Goal: Navigation & Orientation: Understand site structure

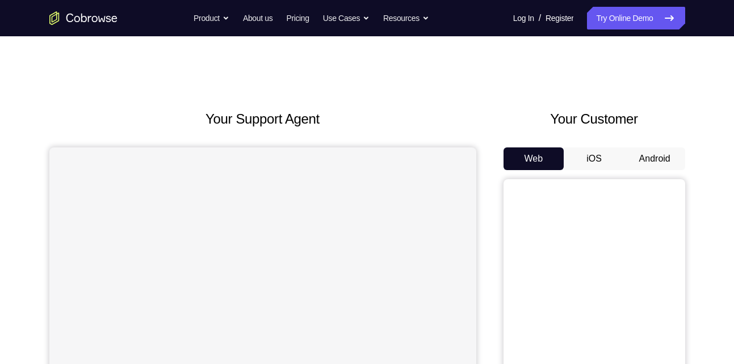
click at [645, 162] on button "Android" at bounding box center [654, 159] width 61 height 23
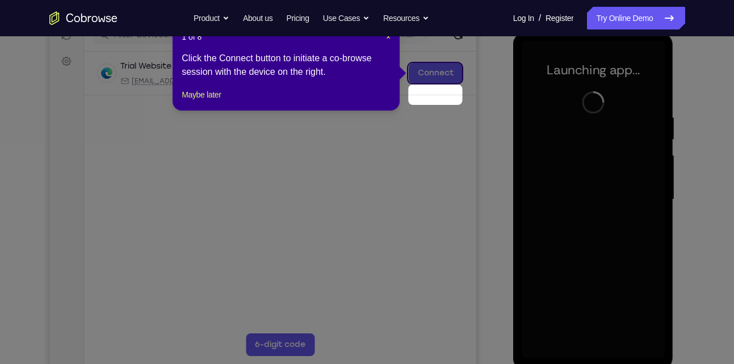
scroll to position [134, 0]
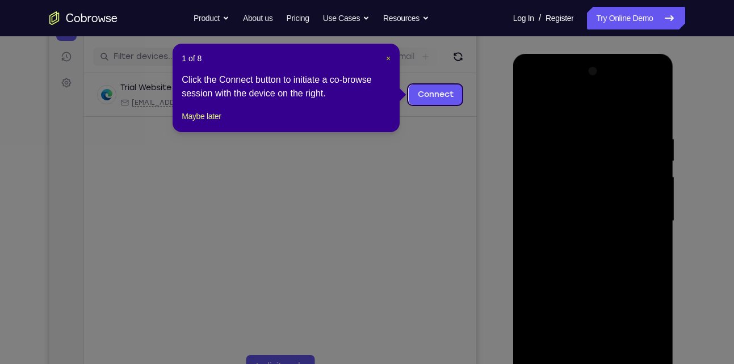
click at [388, 61] on span "×" at bounding box center [388, 58] width 5 height 9
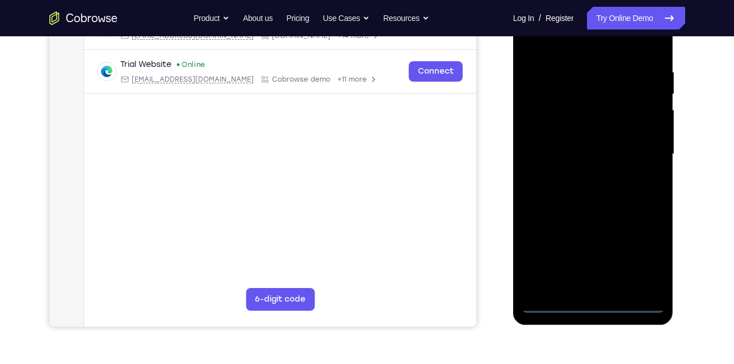
scroll to position [201, 0]
click at [595, 301] on div at bounding box center [593, 154] width 143 height 318
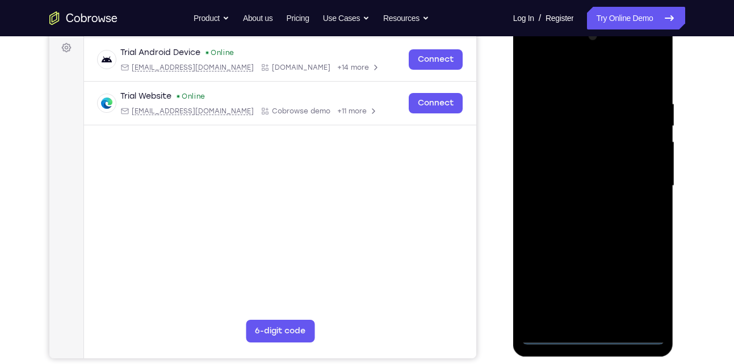
scroll to position [167, 0]
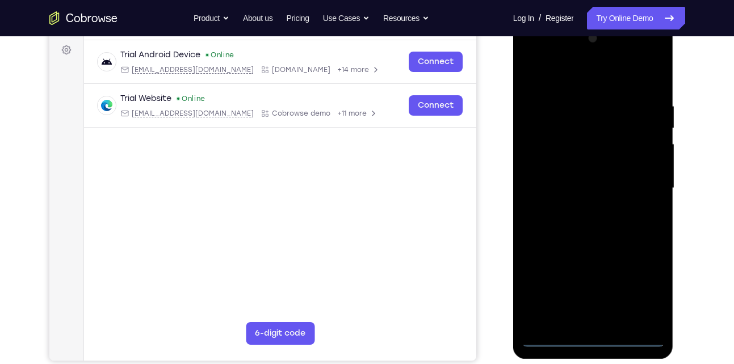
click at [642, 305] on div at bounding box center [593, 189] width 143 height 318
click at [643, 293] on div at bounding box center [593, 189] width 143 height 318
click at [528, 53] on div at bounding box center [593, 189] width 143 height 318
click at [544, 149] on div at bounding box center [593, 189] width 143 height 318
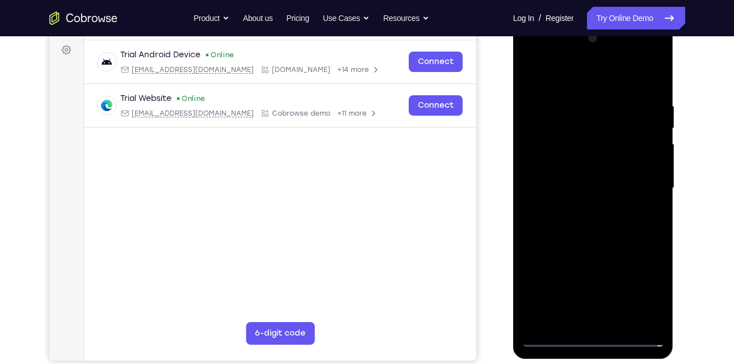
click at [567, 188] on div at bounding box center [593, 189] width 143 height 318
click at [586, 185] on div at bounding box center [593, 189] width 143 height 318
click at [599, 197] on div at bounding box center [593, 189] width 143 height 318
click at [619, 73] on div at bounding box center [593, 189] width 143 height 318
click at [576, 94] on div at bounding box center [593, 189] width 143 height 318
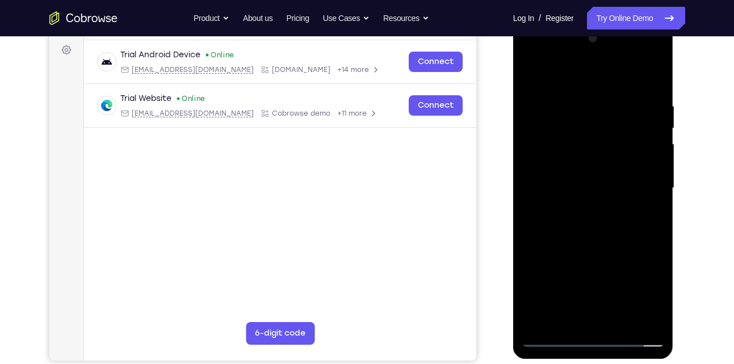
click at [613, 236] on div at bounding box center [593, 189] width 143 height 318
click at [632, 170] on div at bounding box center [593, 189] width 143 height 318
drag, startPoint x: 610, startPoint y: 297, endPoint x: 594, endPoint y: 185, distance: 113.0
click at [594, 185] on div at bounding box center [593, 189] width 143 height 318
click at [583, 322] on div at bounding box center [593, 189] width 143 height 318
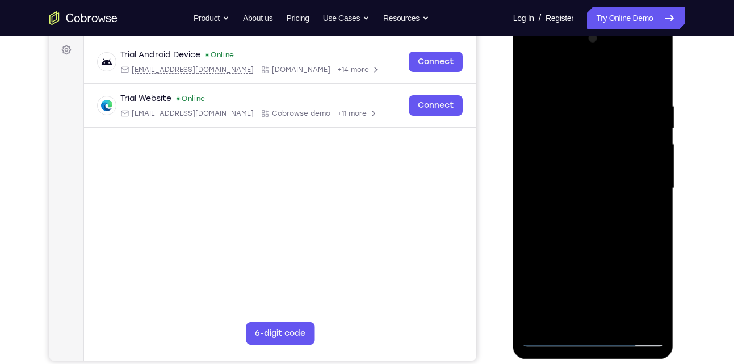
click at [563, 174] on div at bounding box center [593, 189] width 143 height 318
click at [558, 170] on div at bounding box center [593, 189] width 143 height 318
click at [605, 212] on div at bounding box center [593, 189] width 143 height 318
click at [598, 326] on div at bounding box center [593, 189] width 143 height 318
click at [634, 86] on div at bounding box center [593, 189] width 143 height 318
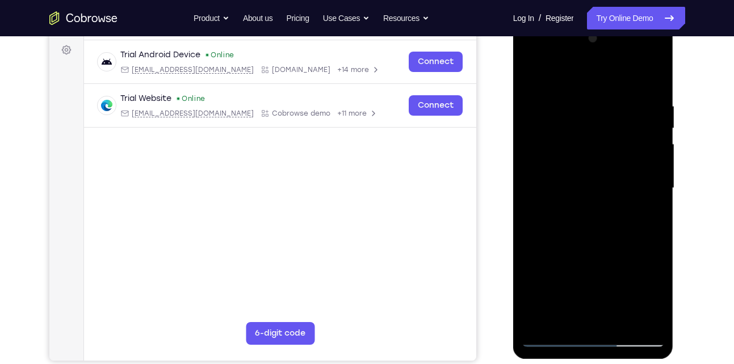
click at [564, 73] on div at bounding box center [593, 189] width 143 height 318
click at [598, 195] on div at bounding box center [593, 189] width 143 height 318
click at [548, 184] on div at bounding box center [593, 189] width 143 height 318
click at [556, 141] on div at bounding box center [593, 189] width 143 height 318
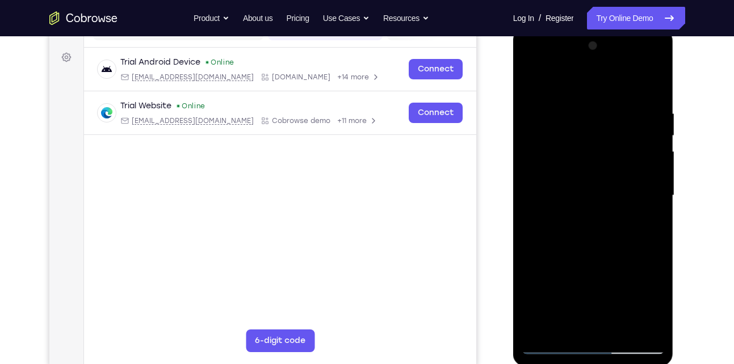
scroll to position [159, 0]
click at [529, 83] on div at bounding box center [593, 196] width 143 height 318
click at [541, 163] on div at bounding box center [593, 196] width 143 height 318
click at [560, 138] on div at bounding box center [593, 196] width 143 height 318
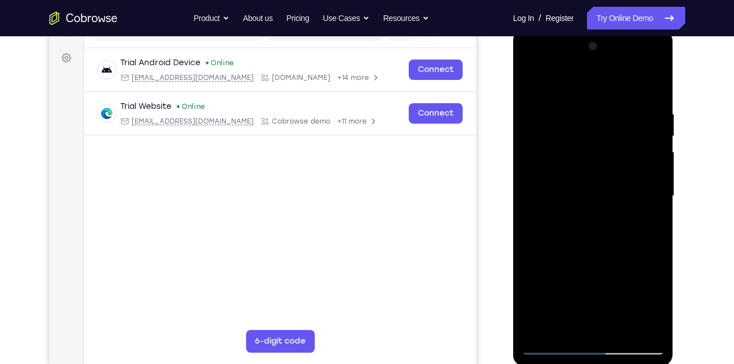
click at [526, 79] on div at bounding box center [593, 196] width 143 height 318
click at [563, 224] on div at bounding box center [593, 196] width 143 height 318
click at [555, 305] on div at bounding box center [593, 196] width 143 height 318
click at [529, 80] on div at bounding box center [593, 196] width 143 height 318
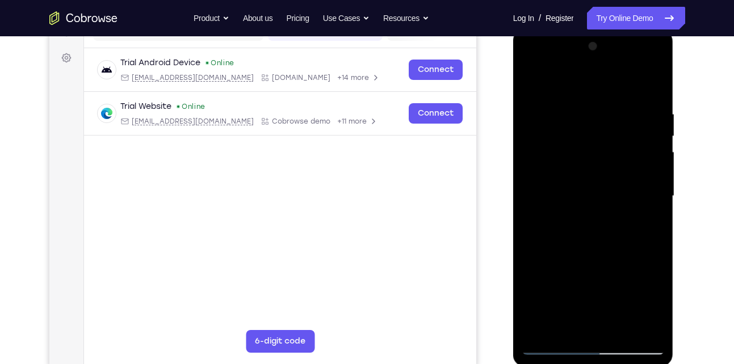
drag, startPoint x: 598, startPoint y: 86, endPoint x: 618, endPoint y: 303, distance: 218.2
click at [618, 303] on div at bounding box center [593, 196] width 143 height 318
click at [531, 64] on div at bounding box center [593, 196] width 143 height 318
click at [644, 195] on div at bounding box center [593, 196] width 143 height 318
click at [581, 218] on div at bounding box center [593, 196] width 143 height 318
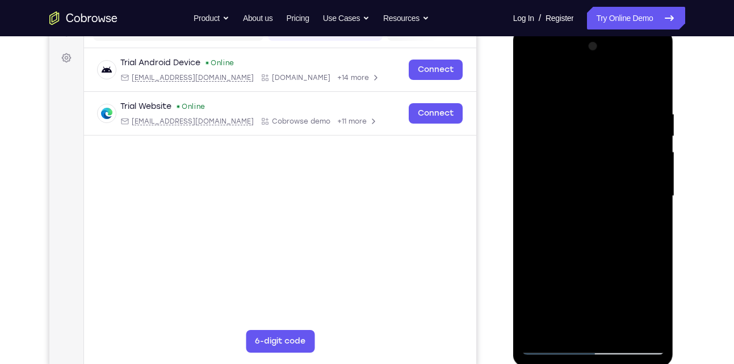
click at [583, 250] on div at bounding box center [593, 196] width 143 height 318
click at [604, 186] on div at bounding box center [593, 196] width 143 height 318
click at [576, 165] on div at bounding box center [593, 196] width 143 height 318
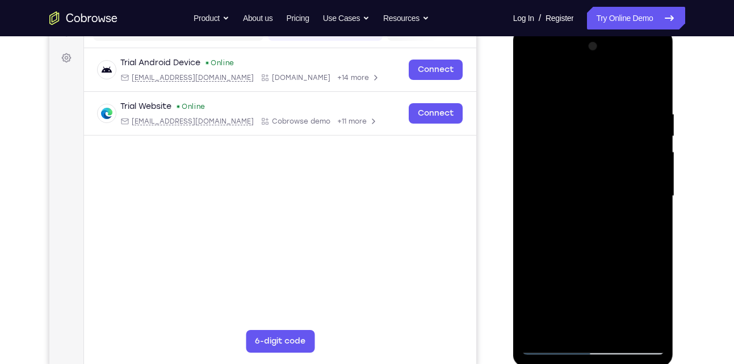
click at [576, 165] on div at bounding box center [593, 196] width 143 height 318
click at [591, 132] on div at bounding box center [593, 196] width 143 height 318
click at [530, 85] on div at bounding box center [593, 196] width 143 height 318
click at [591, 141] on div at bounding box center [593, 196] width 143 height 318
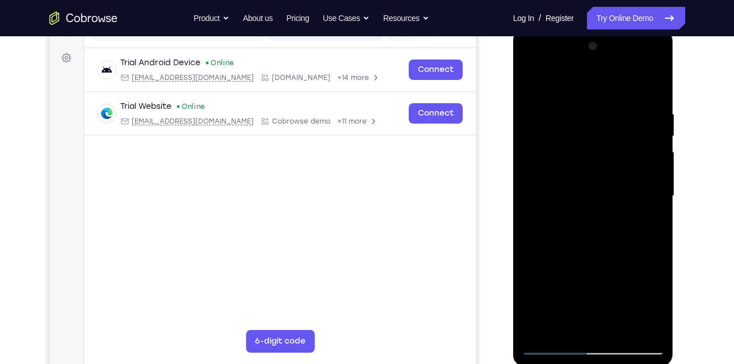
click at [591, 141] on div at bounding box center [593, 196] width 143 height 318
click at [632, 167] on div at bounding box center [593, 196] width 143 height 318
click at [575, 168] on div at bounding box center [593, 196] width 143 height 318
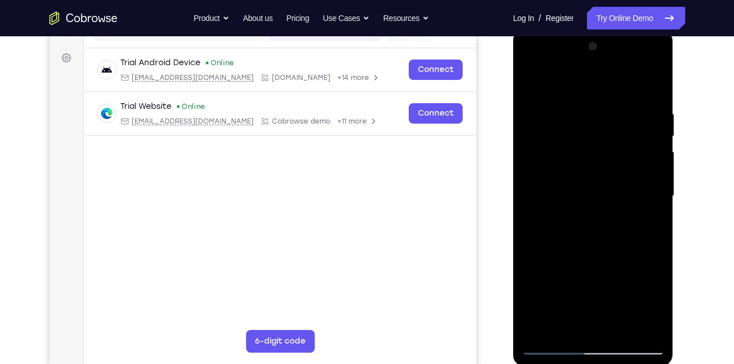
click at [575, 168] on div at bounding box center [593, 196] width 143 height 318
click at [618, 128] on div at bounding box center [593, 196] width 143 height 318
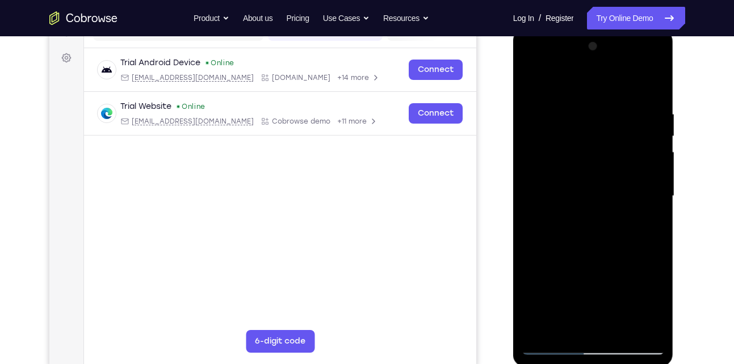
click at [618, 128] on div at bounding box center [593, 196] width 143 height 318
click at [598, 246] on div at bounding box center [593, 196] width 143 height 318
click at [653, 334] on div at bounding box center [593, 196] width 143 height 318
click at [657, 77] on div at bounding box center [593, 196] width 143 height 318
click at [535, 82] on div at bounding box center [593, 196] width 143 height 318
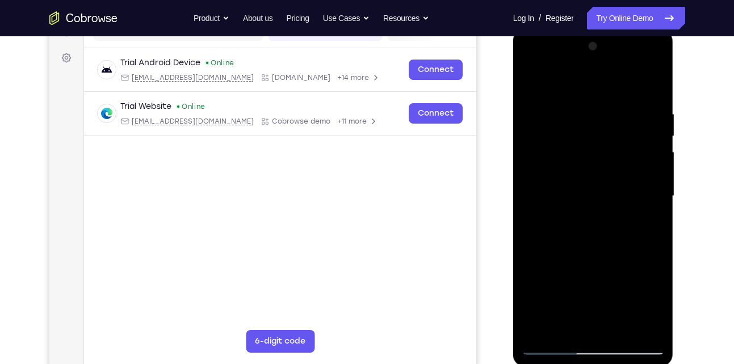
click at [576, 106] on div at bounding box center [593, 196] width 143 height 318
click at [638, 322] on div at bounding box center [593, 196] width 143 height 318
click at [647, 200] on div at bounding box center [593, 196] width 143 height 318
click at [652, 327] on div at bounding box center [593, 196] width 143 height 318
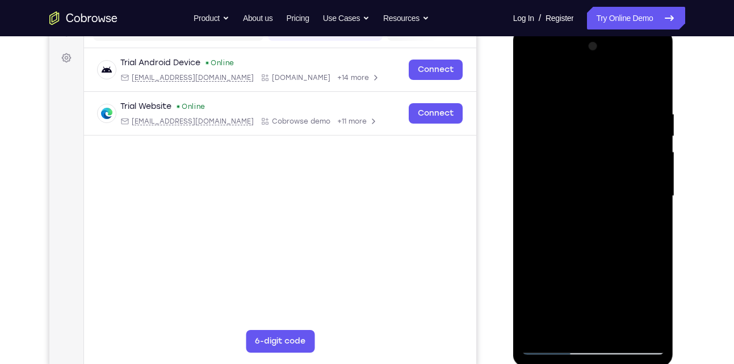
click at [650, 195] on div at bounding box center [593, 196] width 143 height 318
drag, startPoint x: 539, startPoint y: 198, endPoint x: 640, endPoint y: 170, distance: 104.6
click at [640, 170] on div at bounding box center [593, 196] width 143 height 318
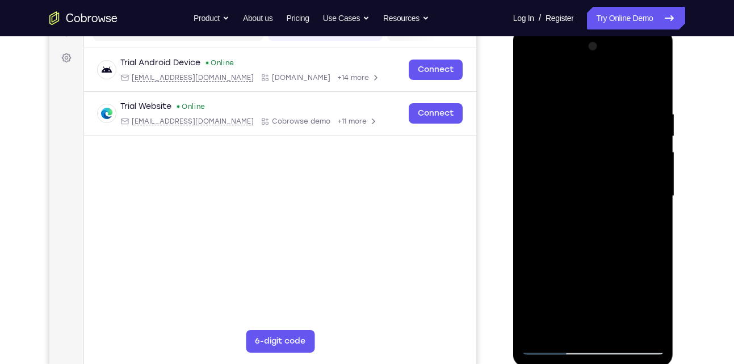
click at [640, 326] on div at bounding box center [593, 196] width 143 height 318
click at [650, 82] on div at bounding box center [593, 196] width 143 height 318
click at [625, 330] on div at bounding box center [593, 196] width 143 height 318
click at [588, 258] on div at bounding box center [593, 196] width 143 height 318
click at [618, 184] on div at bounding box center [593, 196] width 143 height 318
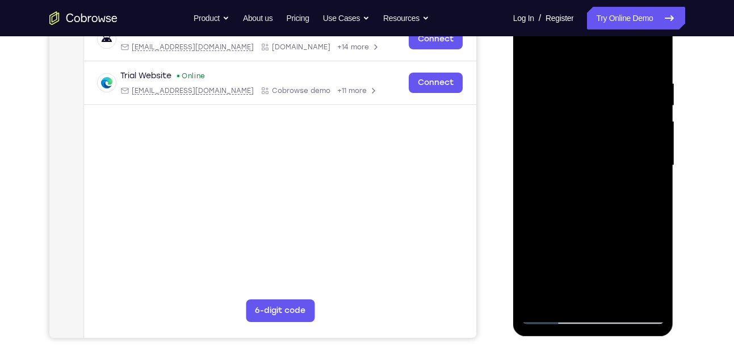
scroll to position [190, 0]
click at [561, 296] on div at bounding box center [593, 165] width 143 height 318
click at [646, 192] on div at bounding box center [593, 165] width 143 height 318
click at [651, 192] on div at bounding box center [593, 165] width 143 height 318
click at [553, 316] on div at bounding box center [593, 165] width 143 height 318
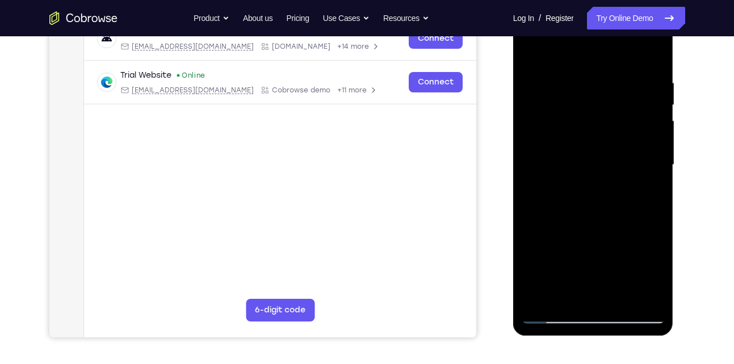
click at [527, 56] on div at bounding box center [593, 165] width 143 height 318
click at [531, 54] on div at bounding box center [593, 165] width 143 height 318
drag, startPoint x: 615, startPoint y: 217, endPoint x: 606, endPoint y: 154, distance: 63.7
click at [606, 154] on div at bounding box center [593, 165] width 143 height 318
click at [530, 247] on div at bounding box center [593, 165] width 143 height 318
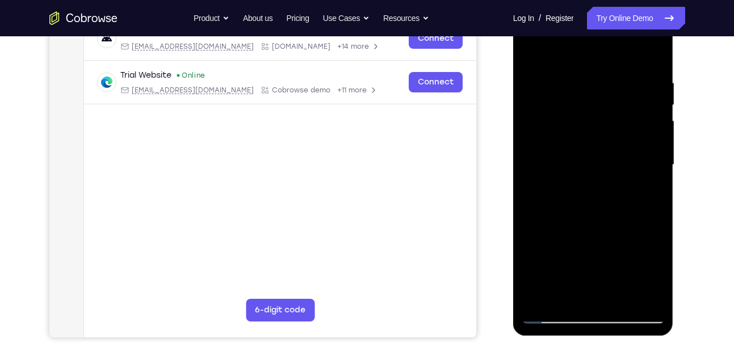
click at [661, 149] on div at bounding box center [593, 165] width 143 height 318
click at [657, 149] on div at bounding box center [593, 165] width 143 height 318
drag, startPoint x: 579, startPoint y: 245, endPoint x: 561, endPoint y: 116, distance: 129.5
click at [561, 116] on div at bounding box center [593, 165] width 143 height 318
drag, startPoint x: 607, startPoint y: 245, endPoint x: 560, endPoint y: 77, distance: 174.1
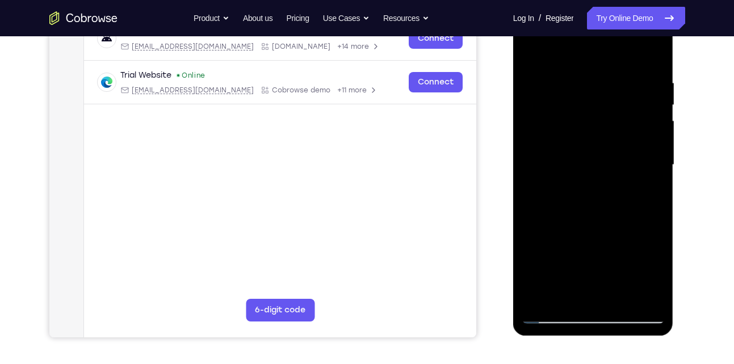
click at [560, 77] on div at bounding box center [593, 165] width 143 height 318
drag, startPoint x: 616, startPoint y: 244, endPoint x: 598, endPoint y: 92, distance: 153.1
click at [598, 92] on div at bounding box center [593, 165] width 143 height 318
drag, startPoint x: 618, startPoint y: 255, endPoint x: 590, endPoint y: 99, distance: 157.9
click at [590, 99] on div at bounding box center [593, 165] width 143 height 318
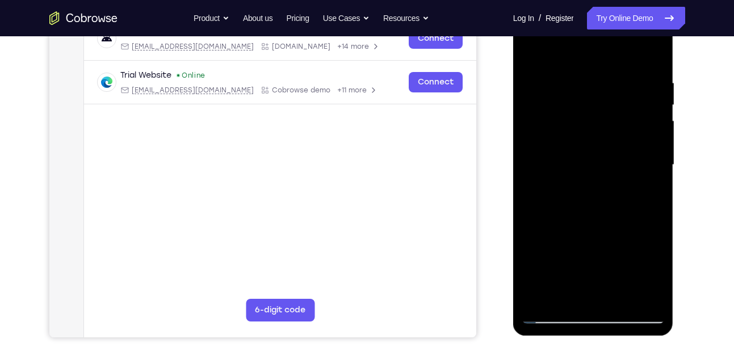
drag, startPoint x: 617, startPoint y: 243, endPoint x: 589, endPoint y: 82, distance: 164.2
click at [589, 82] on div at bounding box center [593, 165] width 143 height 318
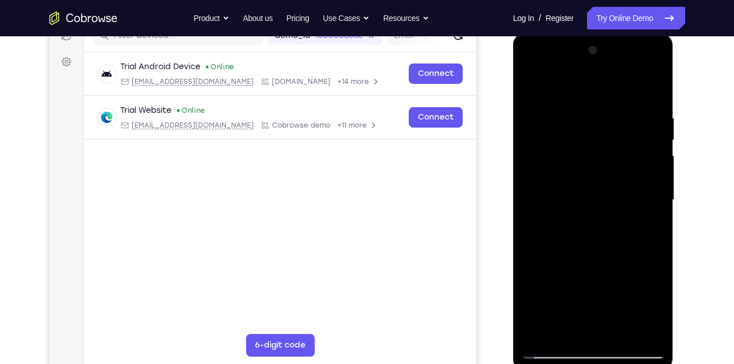
scroll to position [153, 0]
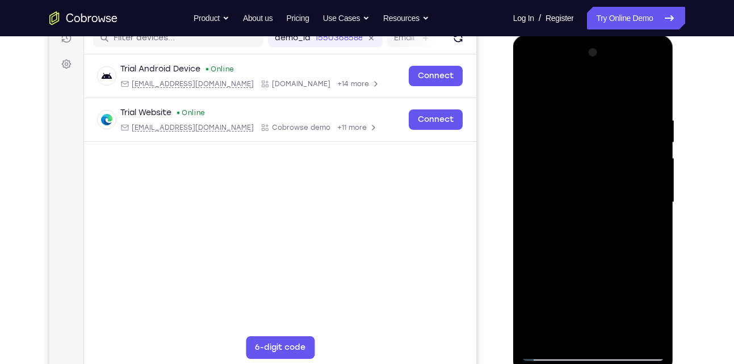
click at [528, 68] on div at bounding box center [593, 203] width 143 height 318
click at [529, 72] on div at bounding box center [593, 203] width 143 height 318
click at [549, 169] on div at bounding box center [593, 203] width 143 height 318
click at [582, 171] on div at bounding box center [593, 203] width 143 height 318
click at [657, 213] on div at bounding box center [593, 203] width 143 height 318
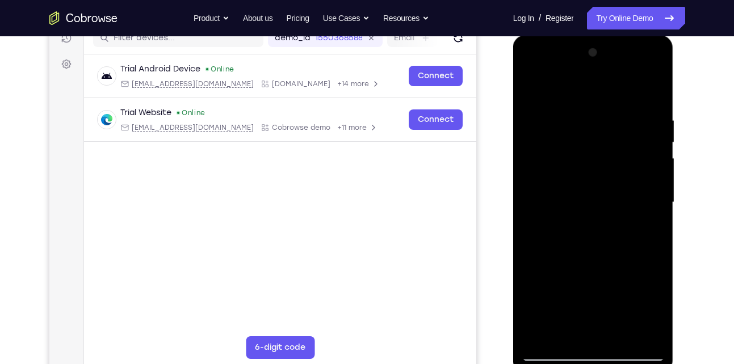
click at [657, 213] on div at bounding box center [593, 203] width 143 height 318
drag, startPoint x: 642, startPoint y: 161, endPoint x: 531, endPoint y: 170, distance: 111.0
click at [531, 170] on div at bounding box center [593, 203] width 143 height 318
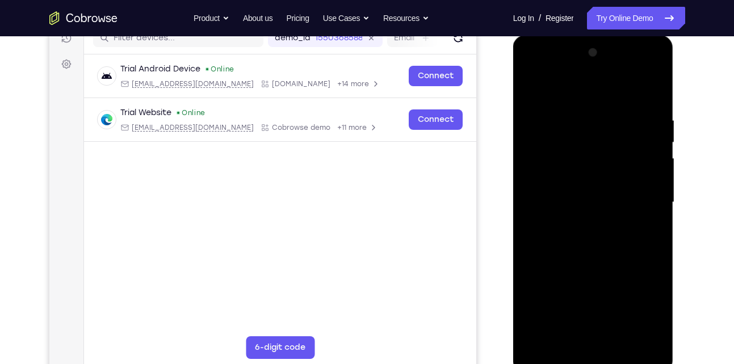
click at [661, 93] on div at bounding box center [593, 203] width 143 height 318
